Goal: Task Accomplishment & Management: Use online tool/utility

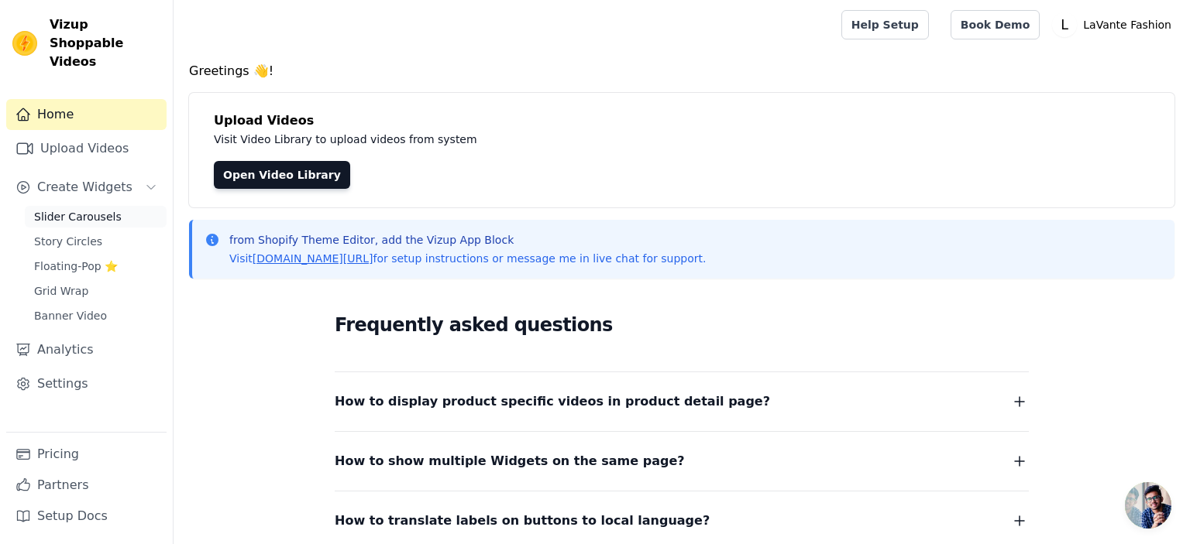
click at [105, 209] on span "Slider Carousels" at bounding box center [78, 216] width 88 height 15
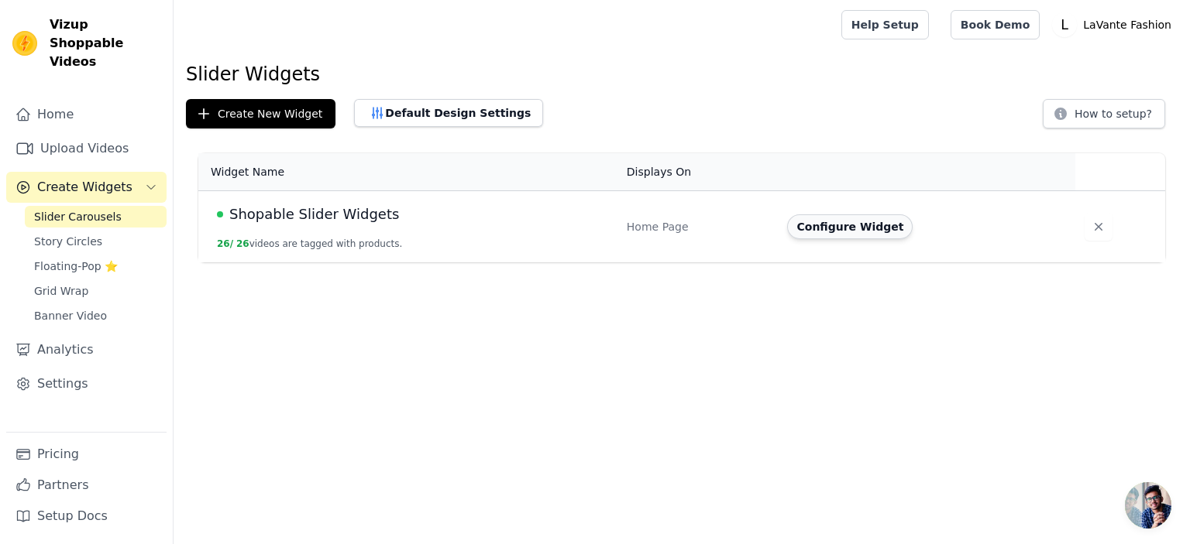
click at [867, 228] on button "Configure Widget" at bounding box center [849, 227] width 125 height 25
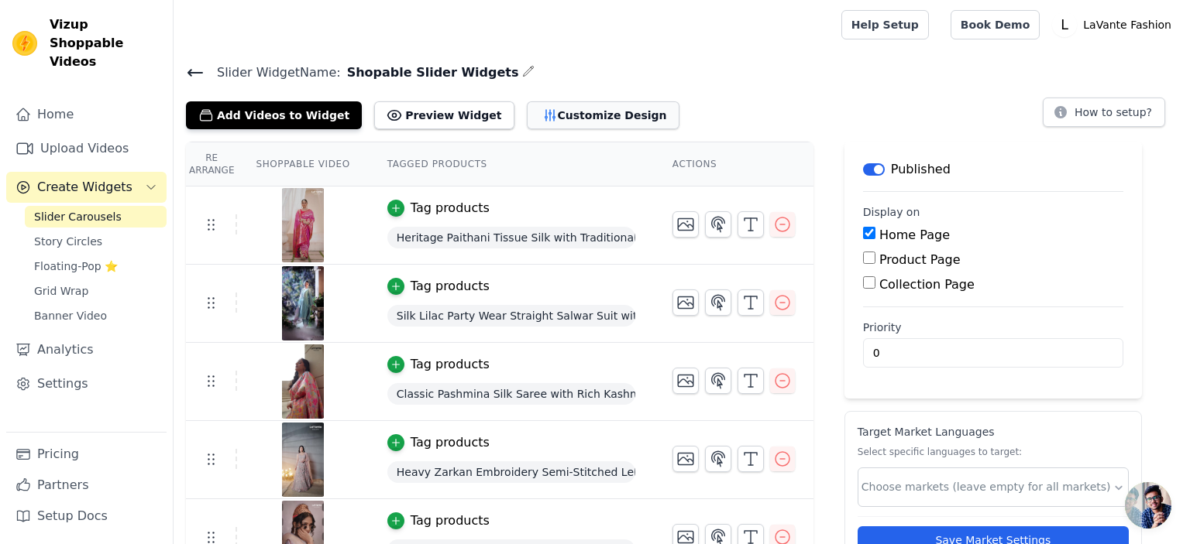
click at [552, 117] on button "Customize Design" at bounding box center [603, 115] width 153 height 28
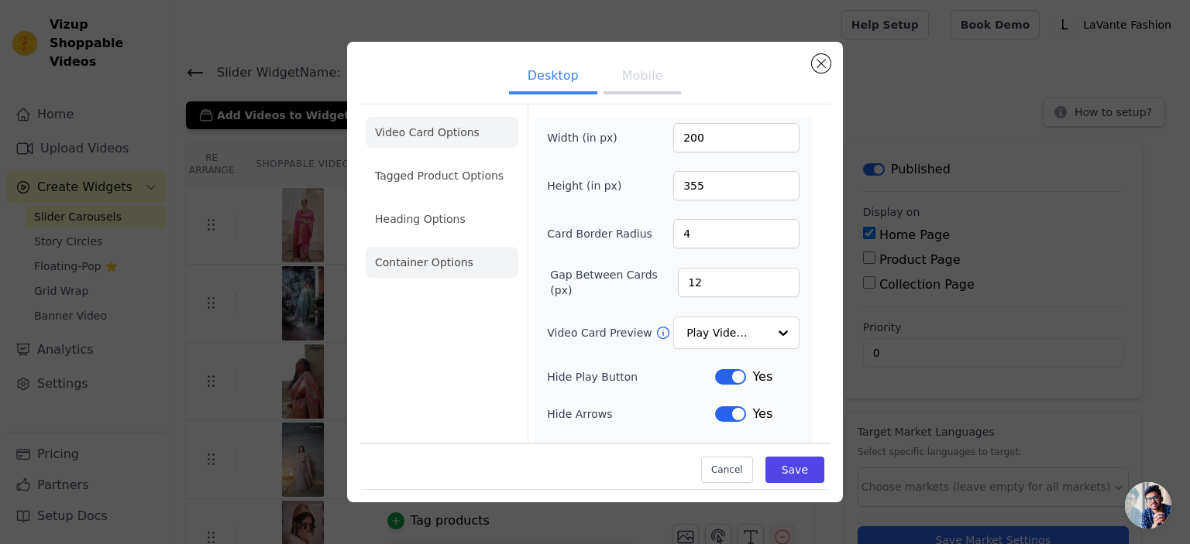
click at [438, 271] on li "Container Options" at bounding box center [442, 262] width 153 height 31
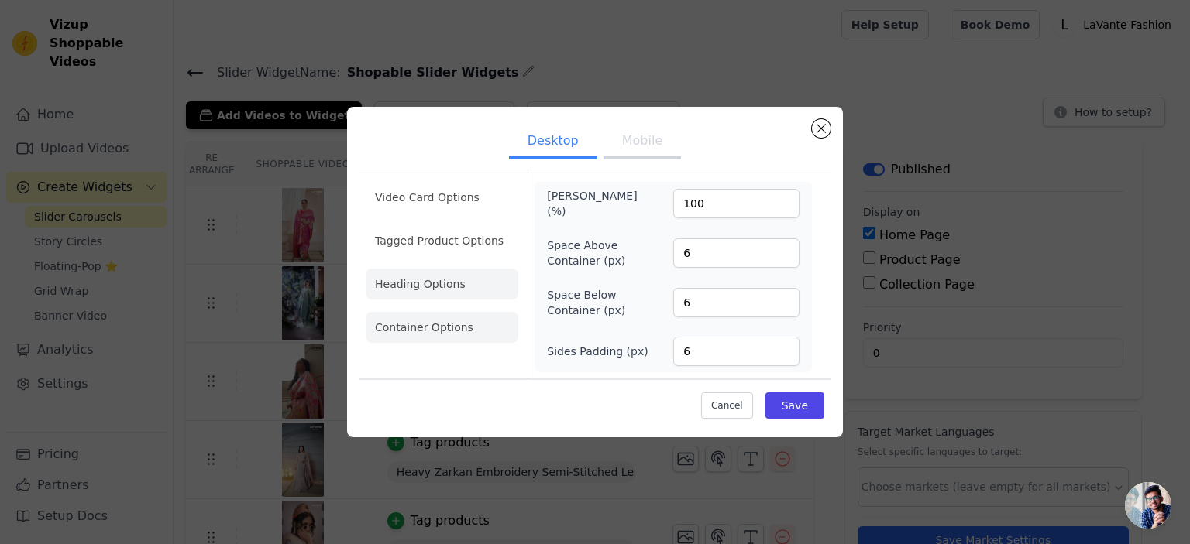
click at [435, 285] on li "Heading Options" at bounding box center [442, 284] width 153 height 31
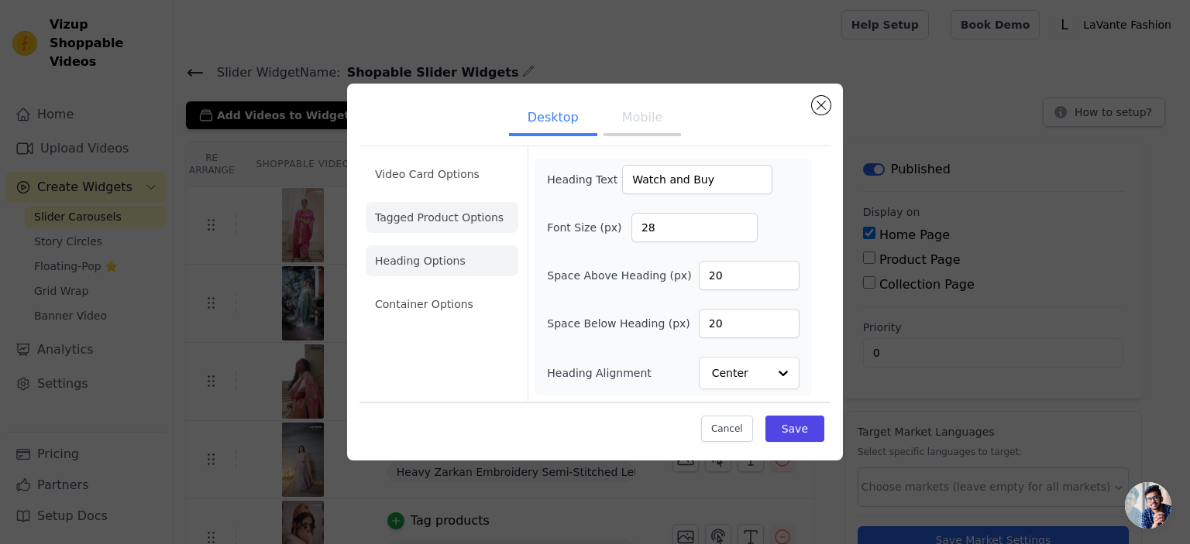
click at [434, 226] on li "Tagged Product Options" at bounding box center [442, 217] width 153 height 31
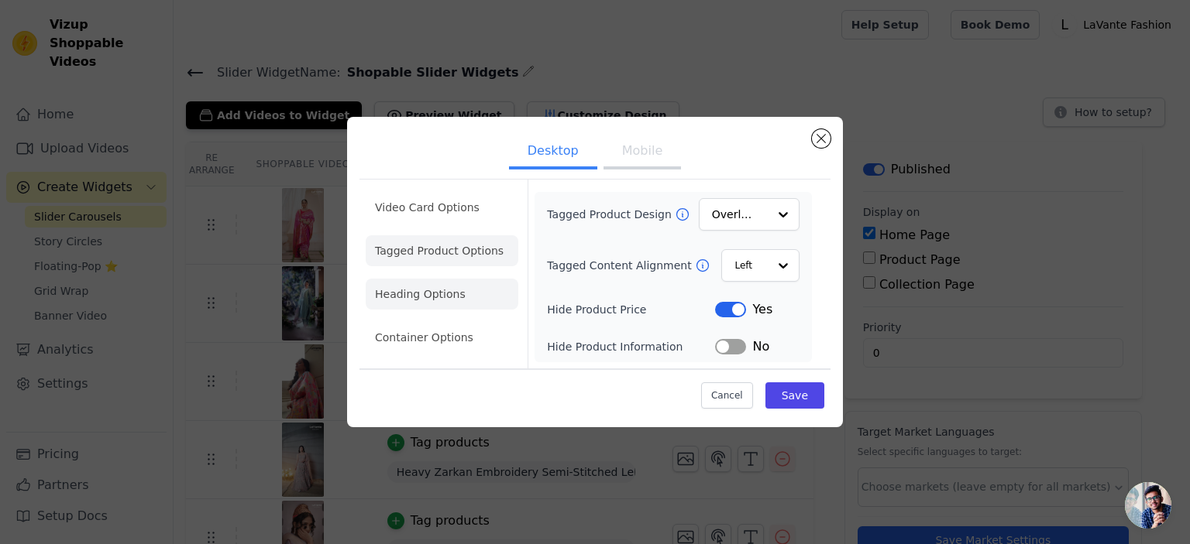
click at [432, 293] on li "Heading Options" at bounding box center [442, 294] width 153 height 31
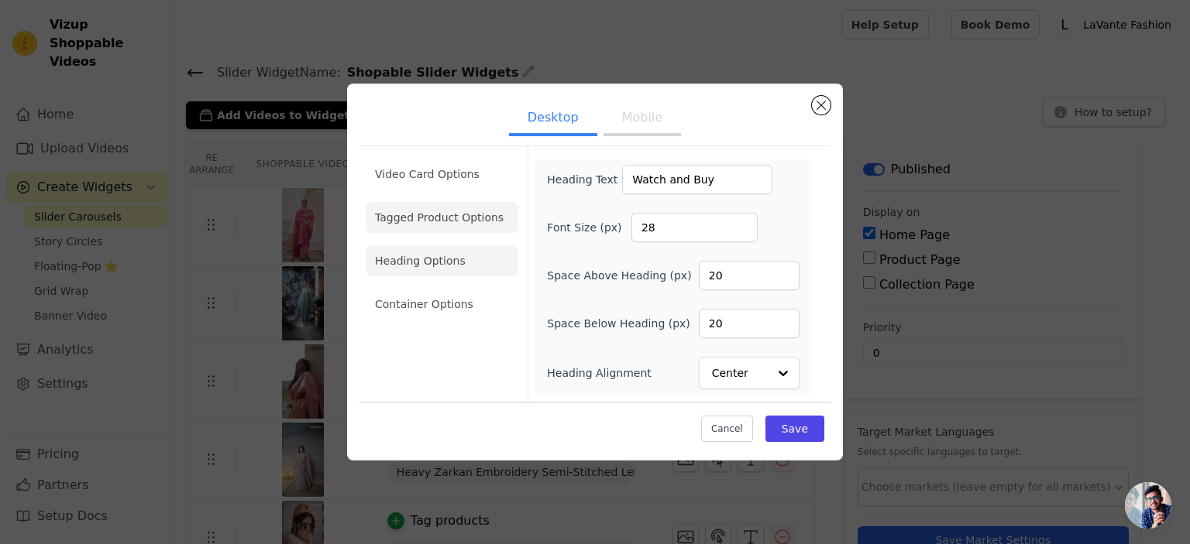
click at [441, 225] on li "Tagged Product Options" at bounding box center [442, 217] width 153 height 31
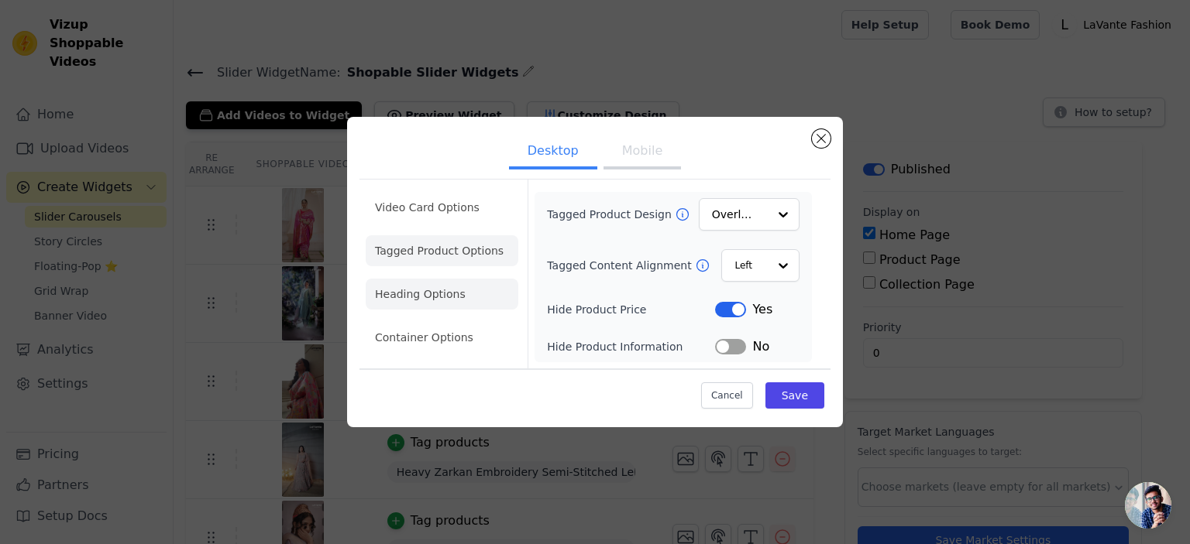
click at [418, 296] on li "Heading Options" at bounding box center [442, 294] width 153 height 31
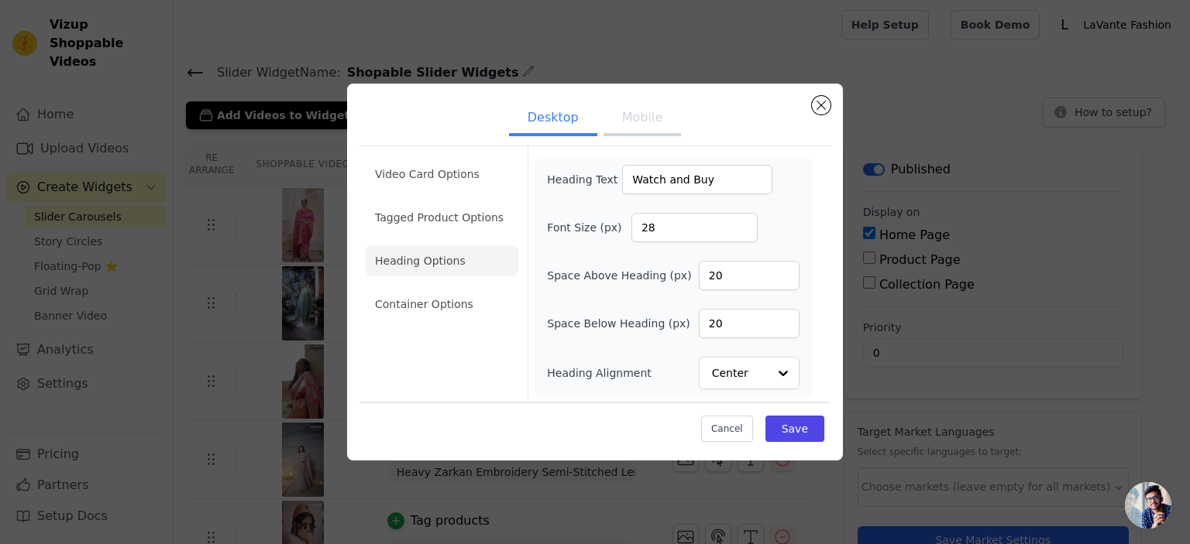
click at [440, 236] on ul "Video Card Options Tagged Product Options Heading Options Container Options" at bounding box center [442, 239] width 153 height 173
click at [438, 226] on li "Tagged Product Options" at bounding box center [442, 217] width 153 height 31
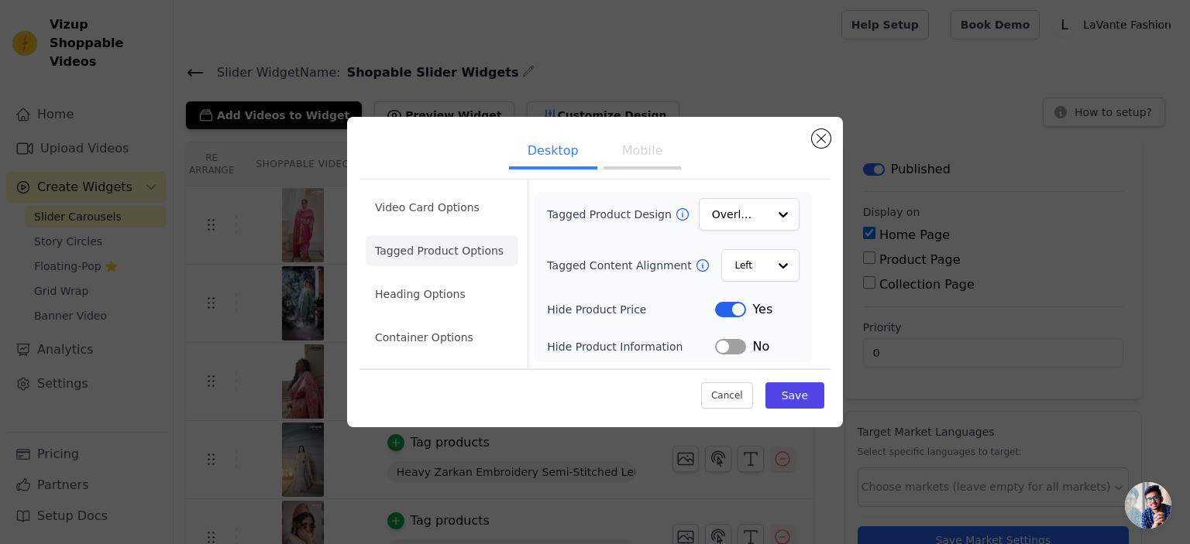
click at [445, 267] on ul "Video Card Options Tagged Product Options Heading Options Container Options" at bounding box center [442, 272] width 153 height 173
click at [448, 290] on li "Heading Options" at bounding box center [442, 294] width 153 height 31
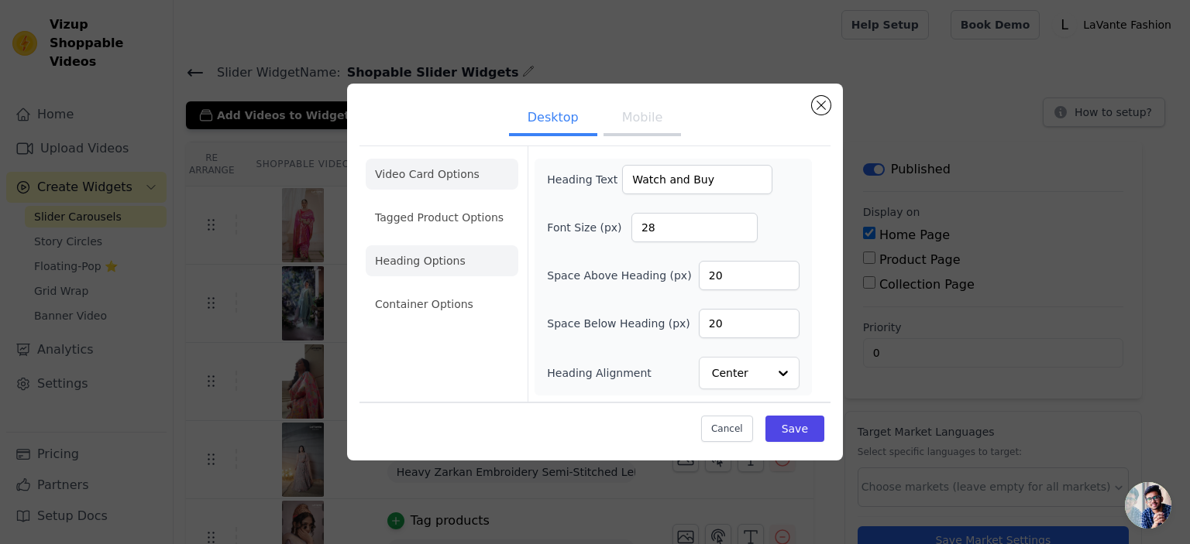
click at [434, 179] on li "Video Card Options" at bounding box center [442, 174] width 153 height 31
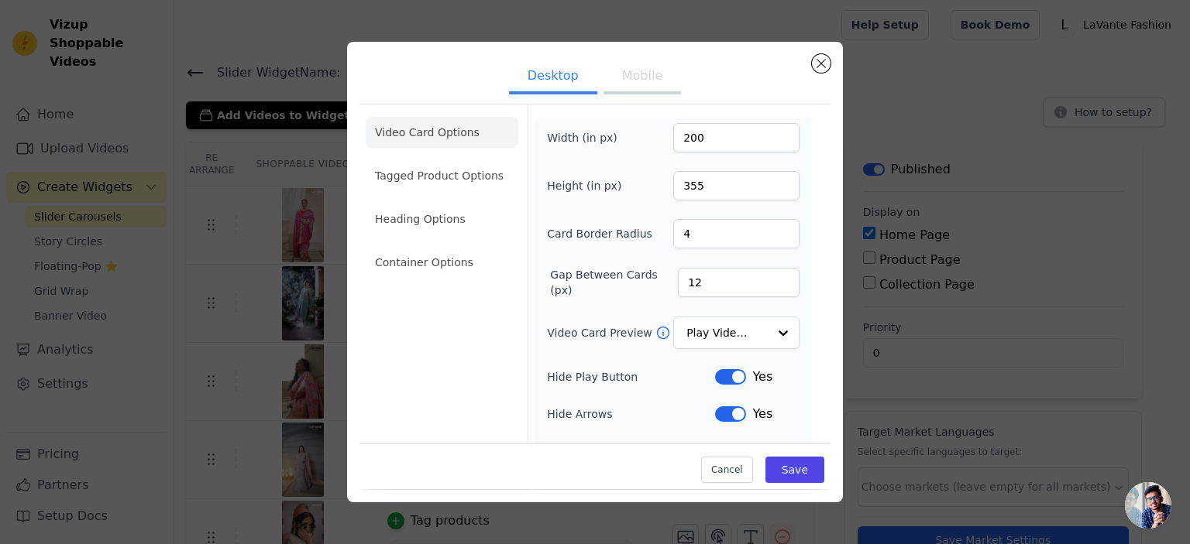
click at [646, 74] on button "Mobile" at bounding box center [641, 77] width 77 height 34
click at [820, 64] on button "Close modal" at bounding box center [821, 63] width 19 height 19
